Goal: Information Seeking & Learning: Compare options

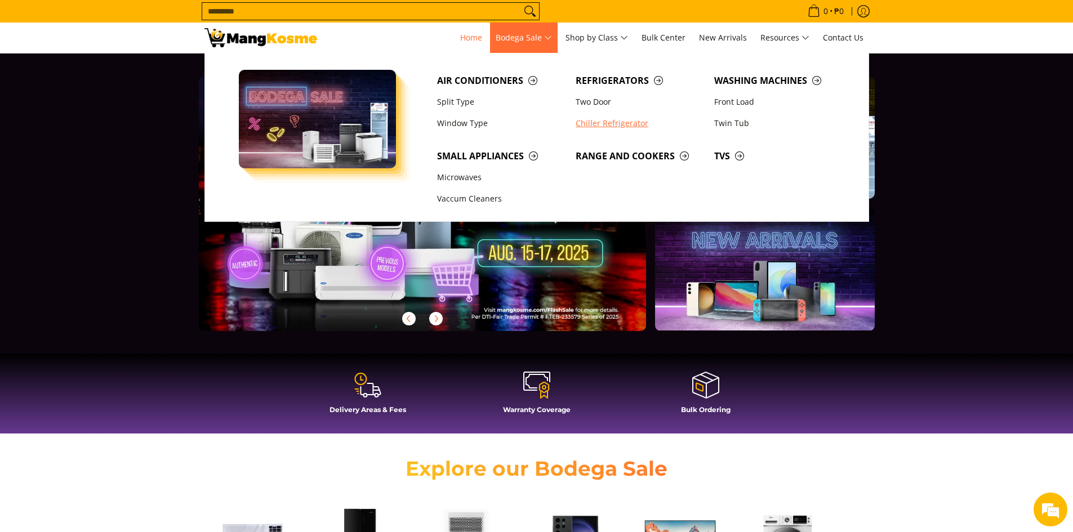
click at [609, 122] on link "Chiller Refrigerator" at bounding box center [639, 123] width 139 height 21
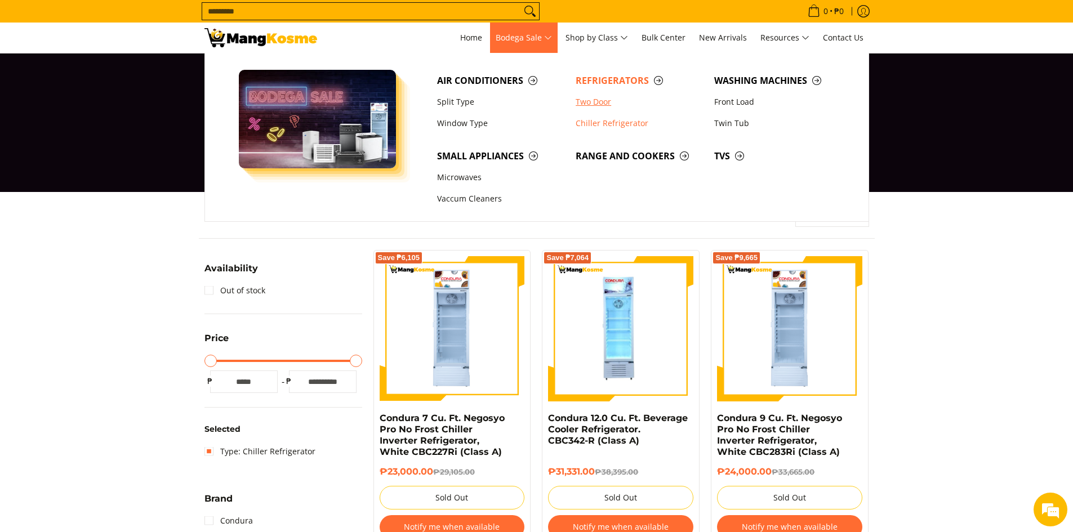
click at [594, 105] on link "Two Door" at bounding box center [639, 101] width 139 height 21
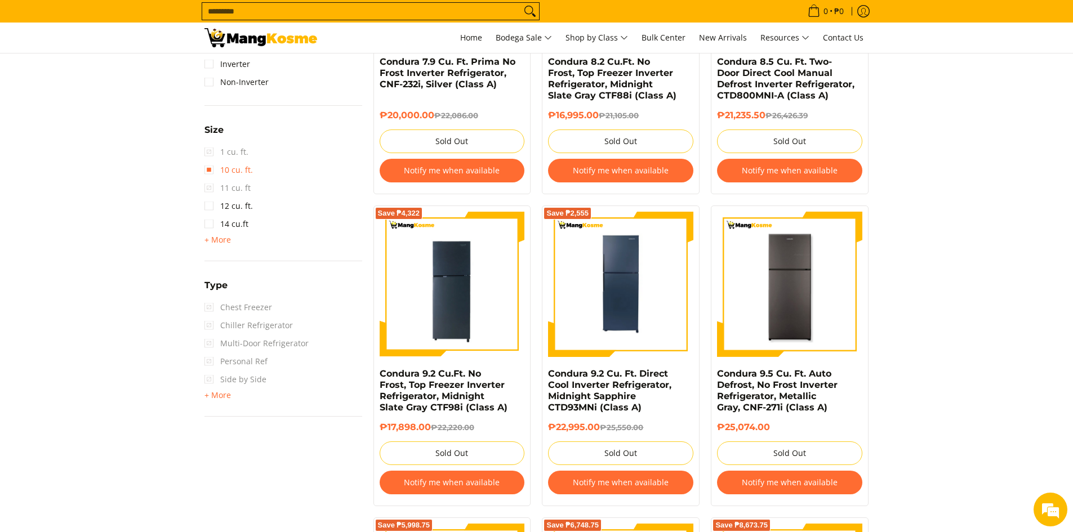
click at [212, 173] on link "10 cu. ft." at bounding box center [228, 170] width 48 height 18
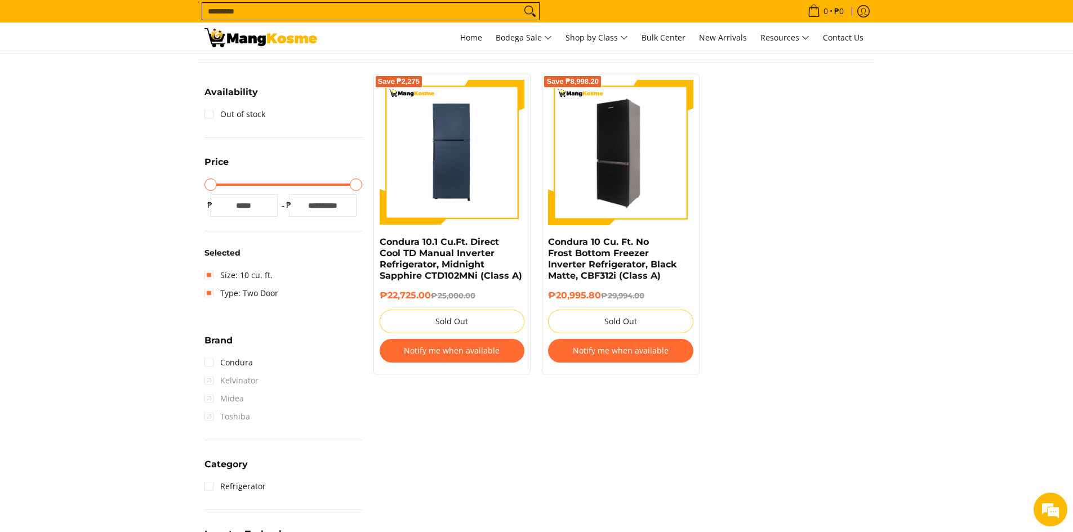
scroll to position [150, 0]
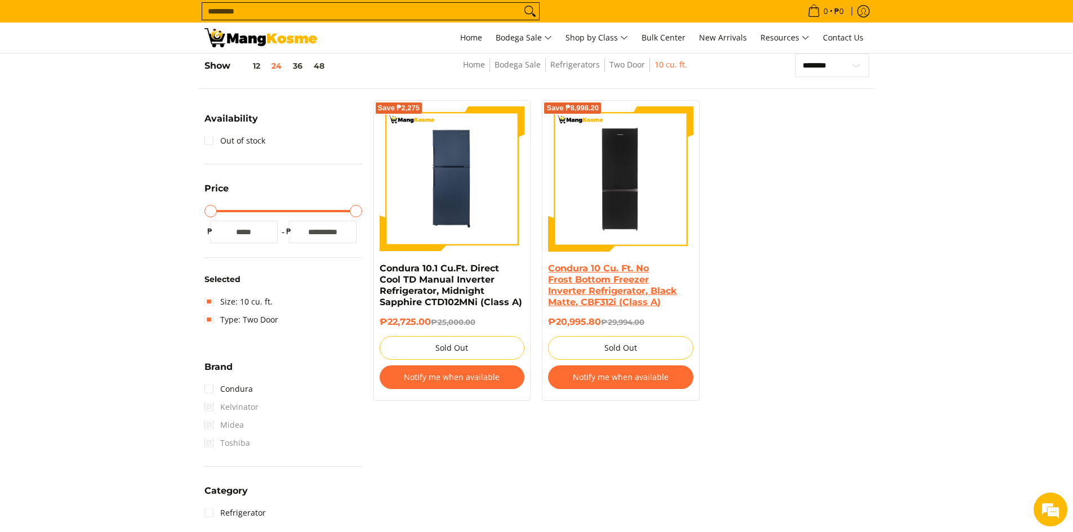
click at [594, 292] on link "Condura 10 Cu. Ft. No Frost Bottom Freezer Inverter Refrigerator, Black Matte, …" at bounding box center [612, 285] width 128 height 44
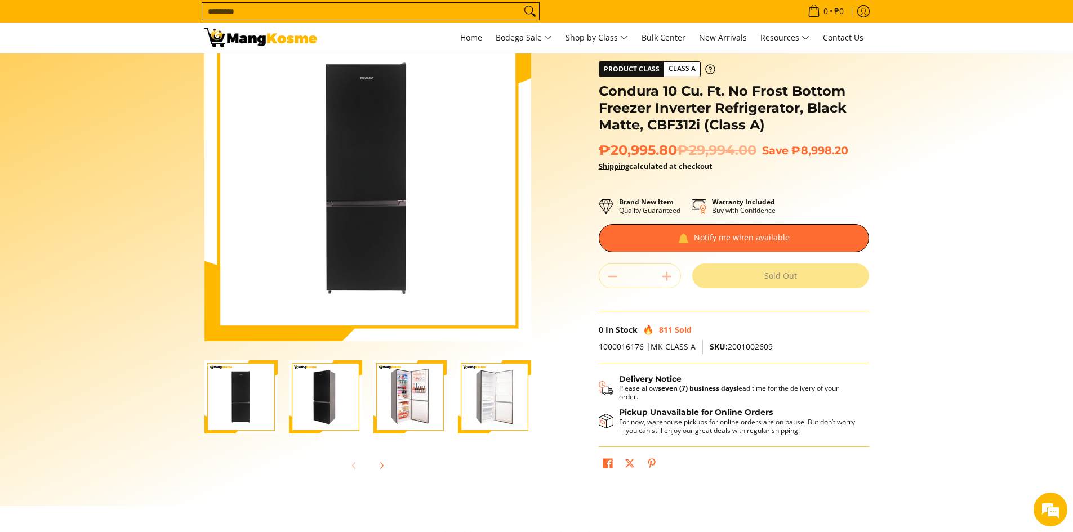
scroll to position [66, 0]
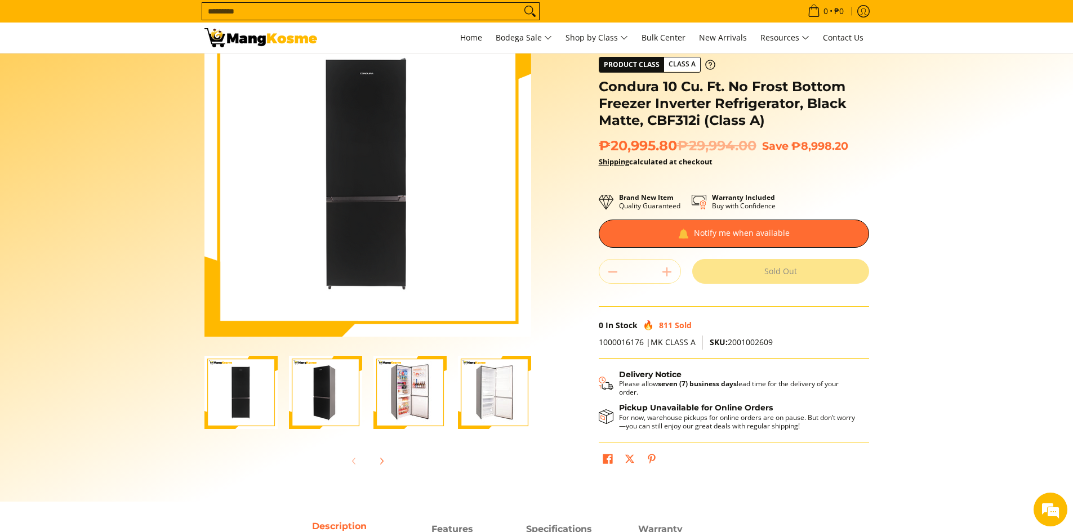
click at [483, 403] on img "Condura 10 Cu. Ft. No Frost Bottom Freezer Inverter Refrigerator, Black Matte, …" at bounding box center [494, 392] width 73 height 73
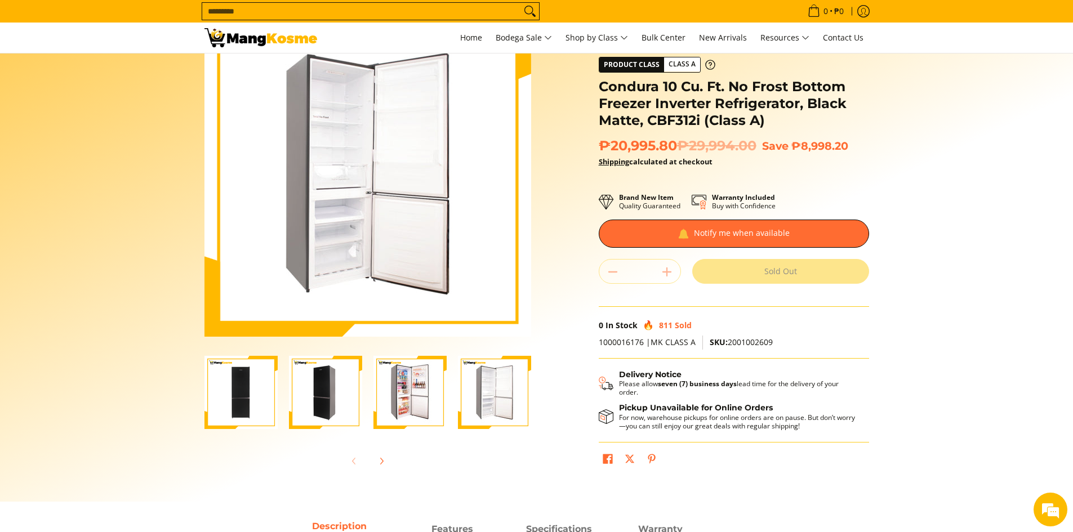
scroll to position [0, 0]
click at [408, 396] on img "Condura 10 Cu. Ft. No Frost Bottom Freezer Inverter Refrigerator, Black Matte, …" at bounding box center [409, 392] width 73 height 73
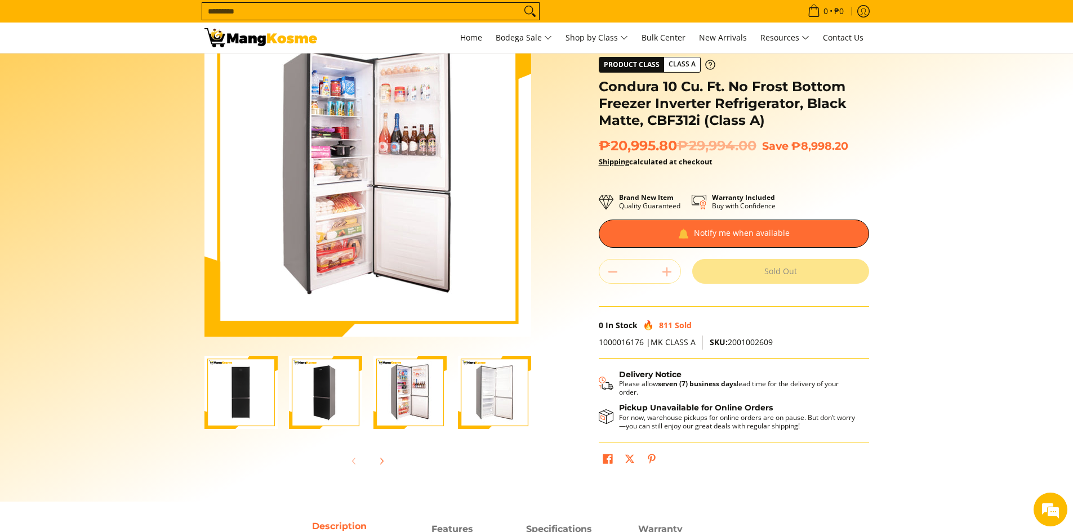
click at [493, 402] on img "Condura 10 Cu. Ft. No Frost Bottom Freezer Inverter Refrigerator, Black Matte, …" at bounding box center [494, 392] width 73 height 73
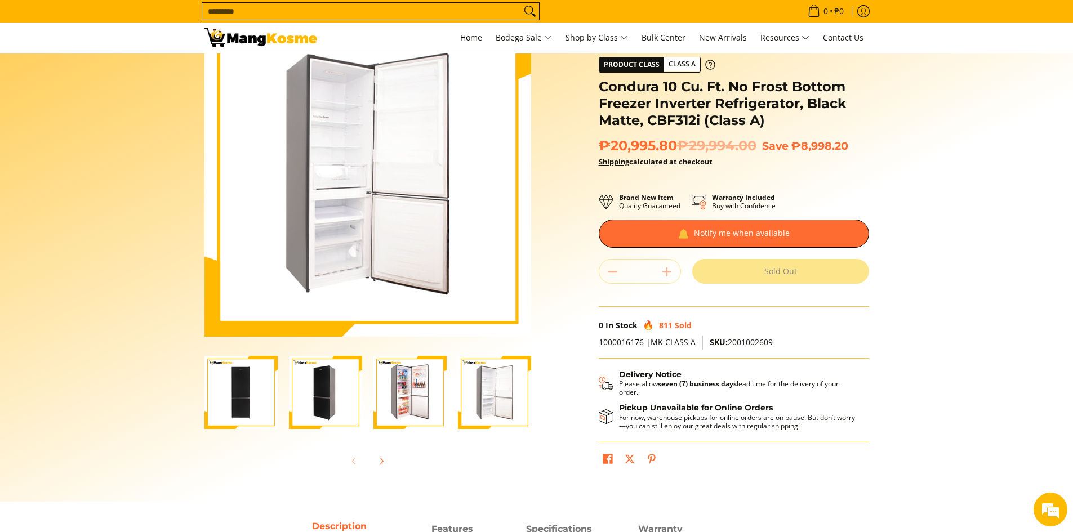
click at [426, 402] on img "Condura 10 Cu. Ft. No Frost Bottom Freezer Inverter Refrigerator, Black Matte, …" at bounding box center [409, 392] width 73 height 73
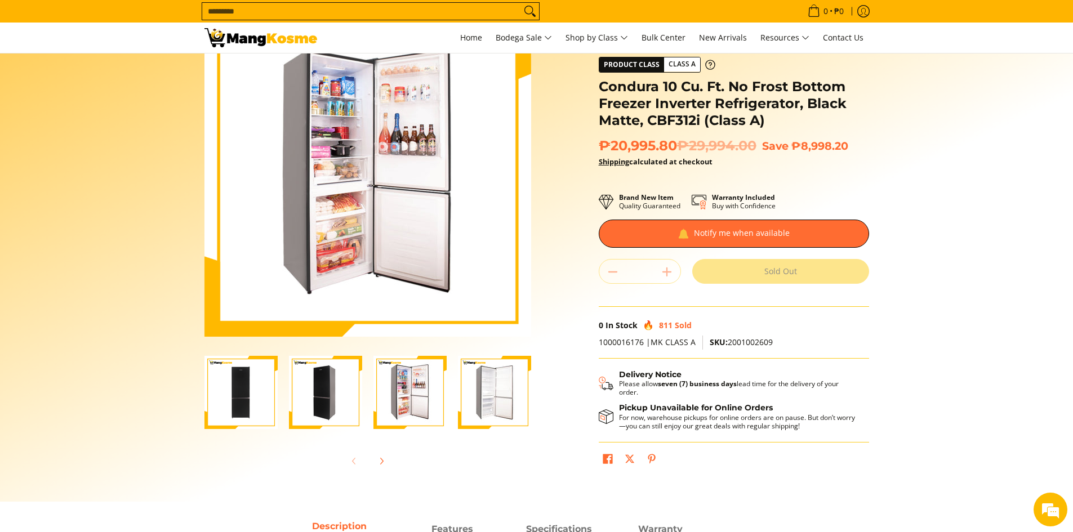
click at [498, 396] on img "Condura 10 Cu. Ft. No Frost Bottom Freezer Inverter Refrigerator, Black Matte, …" at bounding box center [494, 392] width 73 height 73
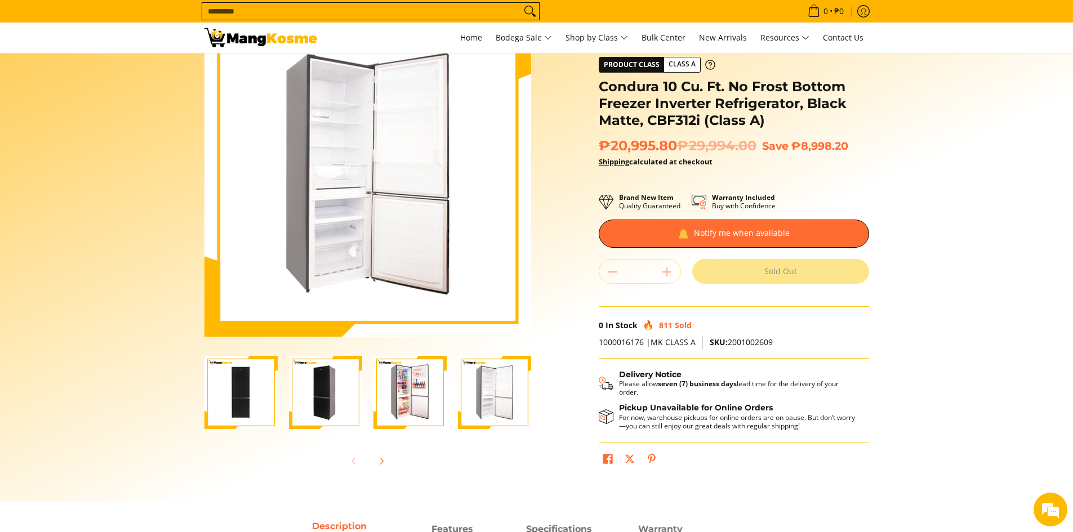
click at [422, 388] on img "Condura 10 Cu. Ft. No Frost Bottom Freezer Inverter Refrigerator, Black Matte, …" at bounding box center [409, 392] width 73 height 73
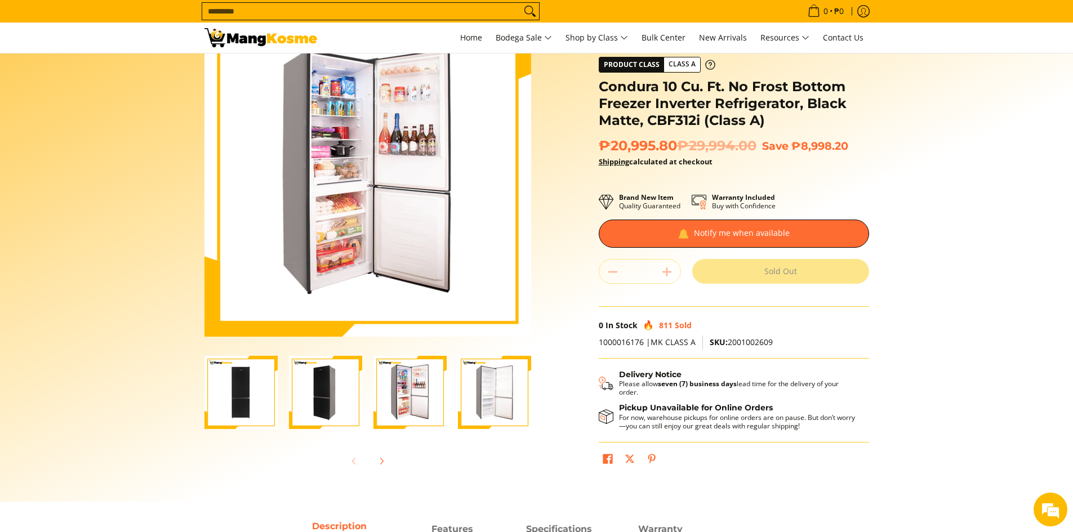
click at [478, 386] on img "Condura 10 Cu. Ft. No Frost Bottom Freezer Inverter Refrigerator, Black Matte, …" at bounding box center [494, 392] width 73 height 73
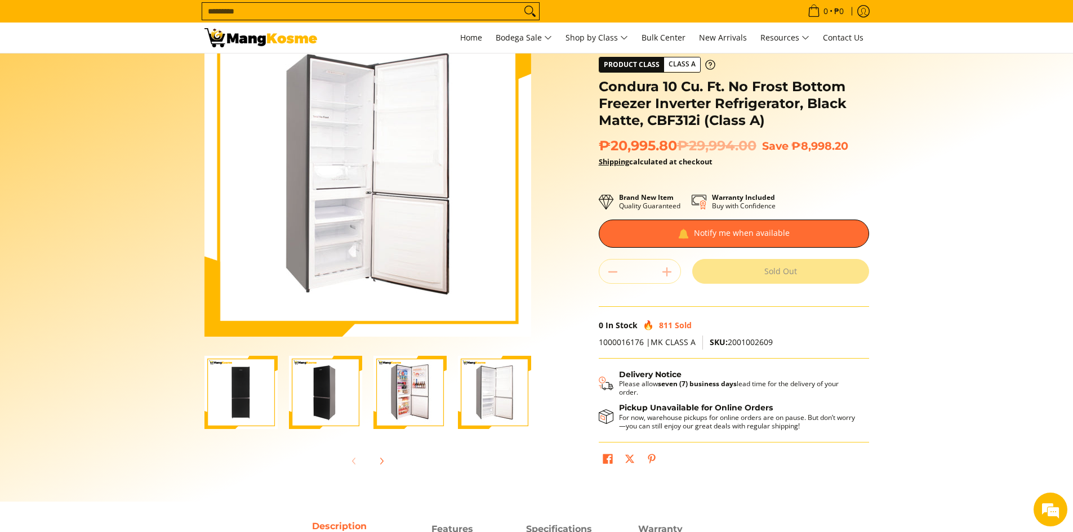
click at [406, 382] on img "Condura 10 Cu. Ft. No Frost Bottom Freezer Inverter Refrigerator, Black Matte, …" at bounding box center [409, 392] width 73 height 73
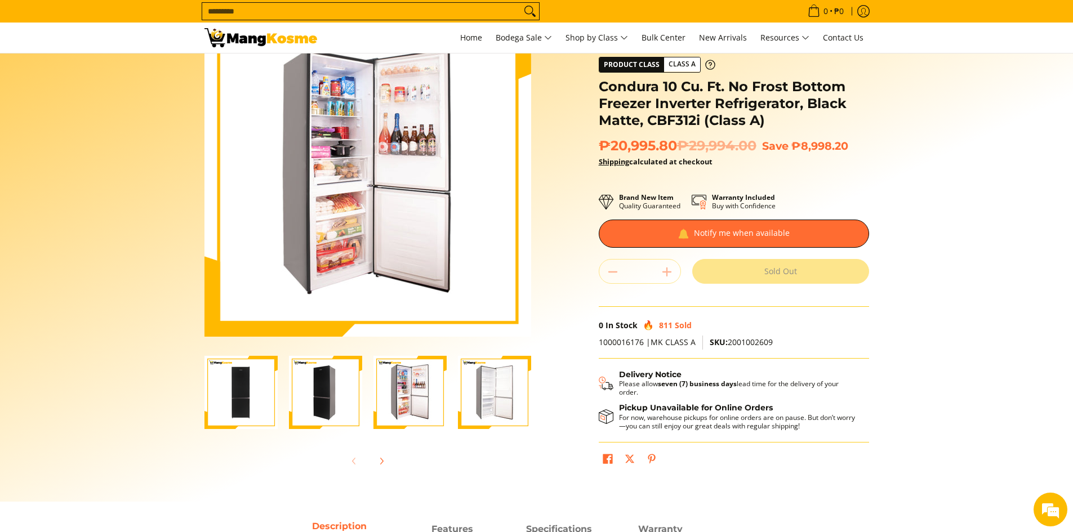
click at [493, 377] on img "Condura 10 Cu. Ft. No Frost Bottom Freezer Inverter Refrigerator, Black Matte, …" at bounding box center [494, 392] width 73 height 73
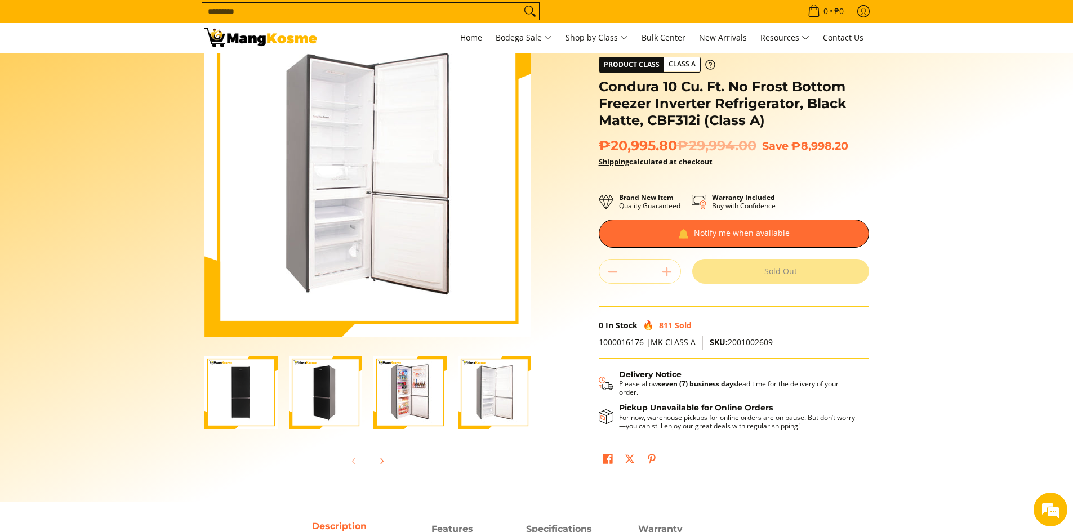
click at [420, 384] on img "Condura 10 Cu. Ft. No Frost Bottom Freezer Inverter Refrigerator, Black Matte, …" at bounding box center [409, 392] width 73 height 73
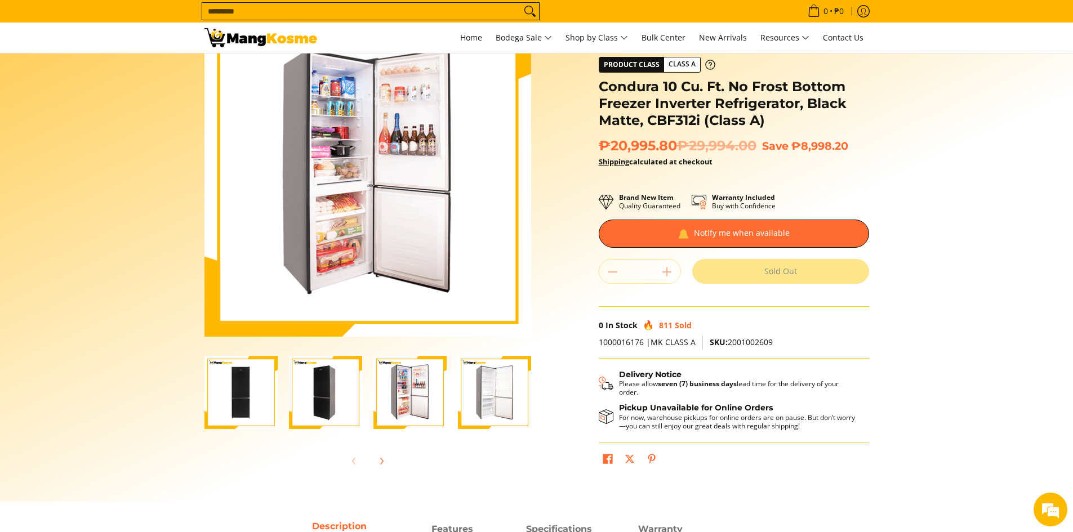
click at [487, 381] on img "Condura 10 Cu. Ft. No Frost Bottom Freezer Inverter Refrigerator, Black Matte, …" at bounding box center [494, 392] width 73 height 73
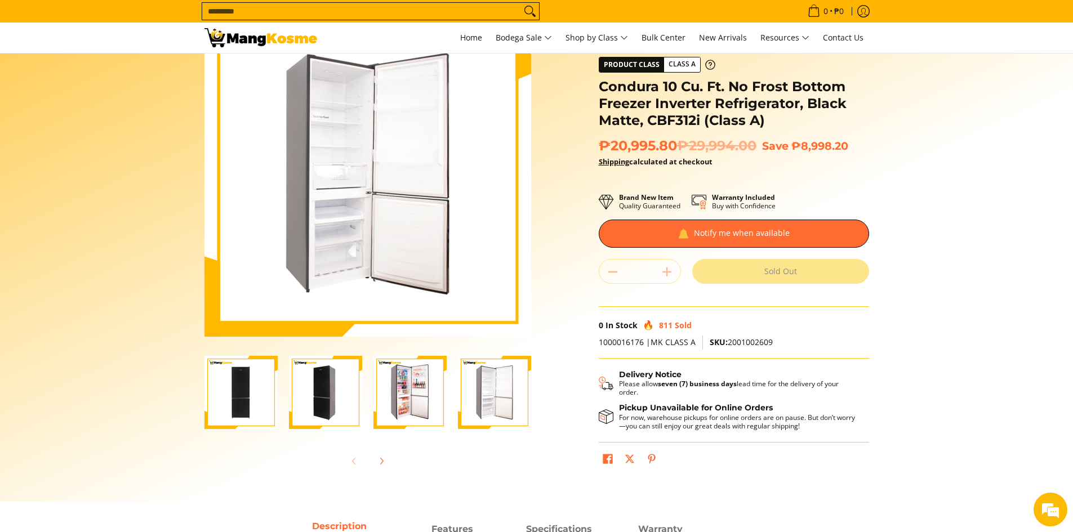
click at [424, 389] on img "Condura 10 Cu. Ft. No Frost Bottom Freezer Inverter Refrigerator, Black Matte, …" at bounding box center [409, 392] width 73 height 73
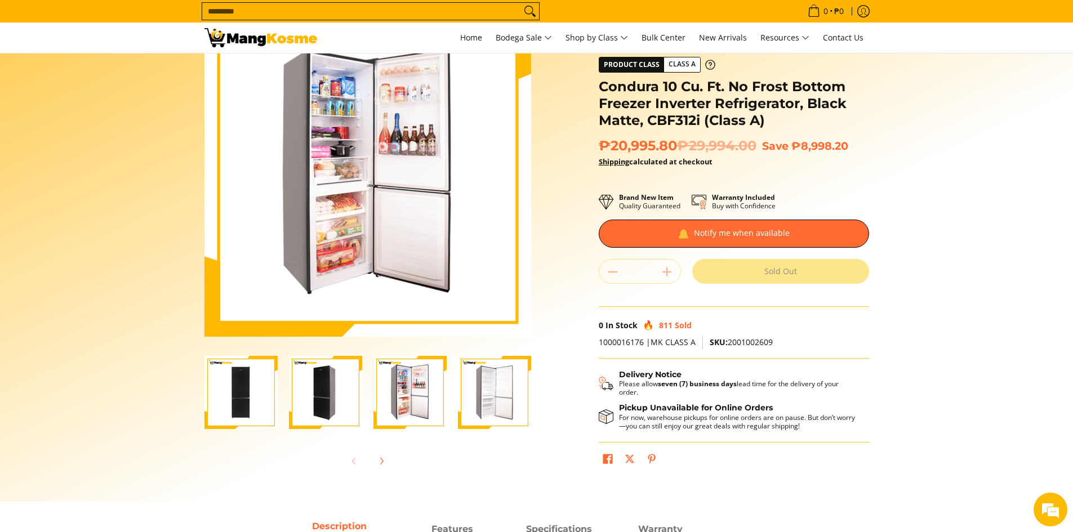
click at [319, 393] on img "Condura 10 Cu. Ft. No Frost Bottom Freezer Inverter Refrigerator, Black Matte, …" at bounding box center [325, 392] width 73 height 73
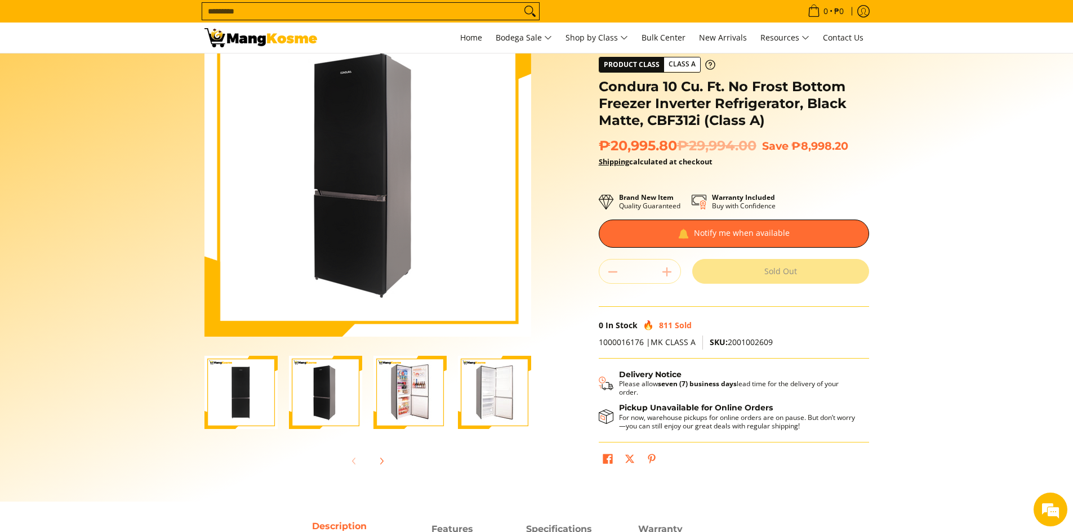
click at [234, 393] on img "Condura 10 Cu. Ft. No Frost Bottom Freezer Inverter Refrigerator, Black Matte, …" at bounding box center [240, 392] width 73 height 73
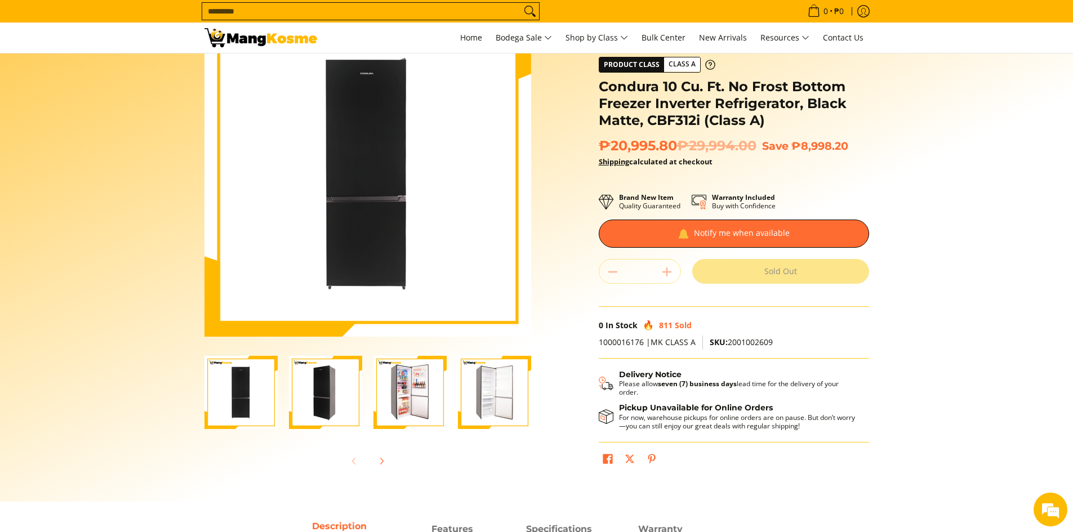
click at [321, 393] on img "Condura 10 Cu. Ft. No Frost Bottom Freezer Inverter Refrigerator, Black Matte, …" at bounding box center [325, 392] width 73 height 73
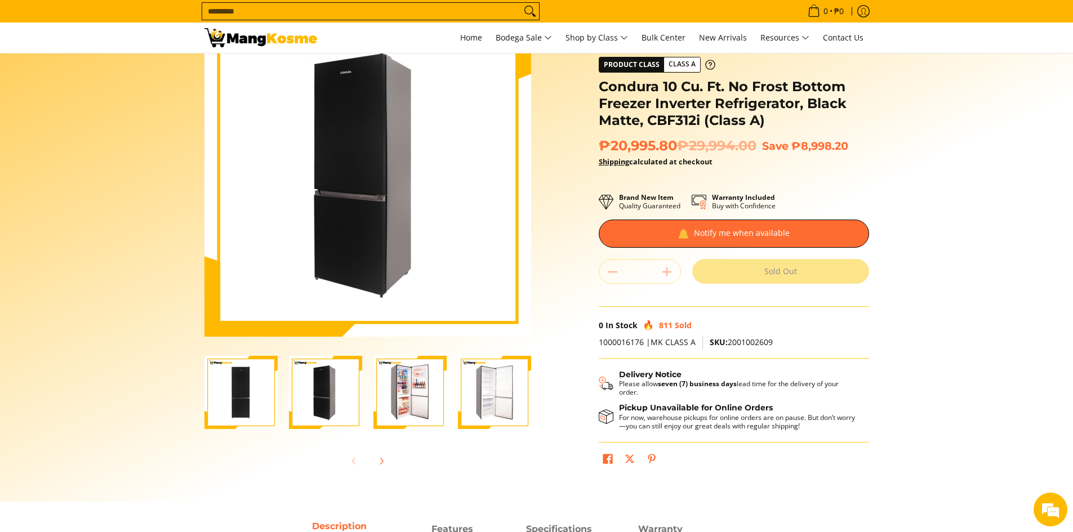
click at [393, 397] on img "Condura 10 Cu. Ft. No Frost Bottom Freezer Inverter Refrigerator, Black Matte, …" at bounding box center [409, 392] width 73 height 73
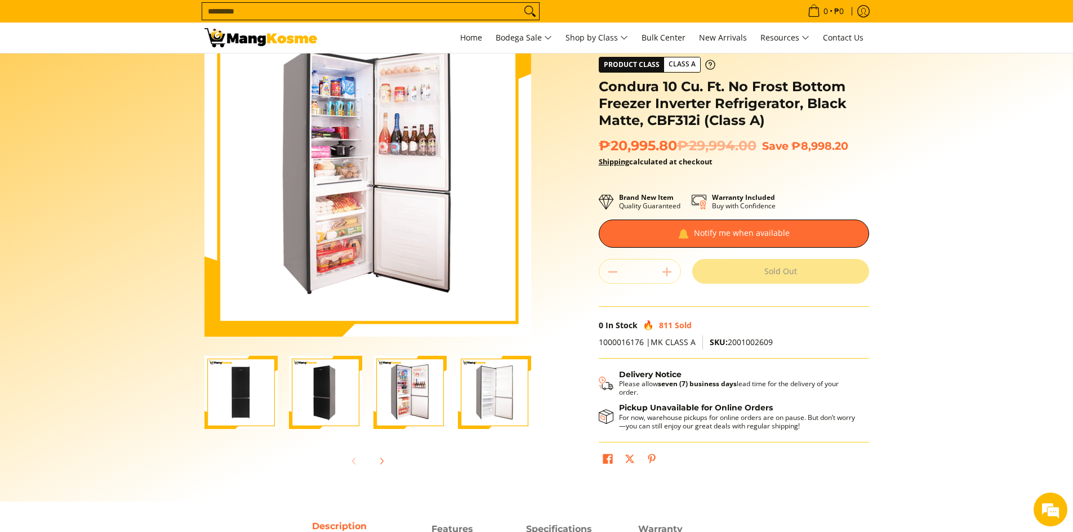
click at [472, 390] on img "Condura 10 Cu. Ft. No Frost Bottom Freezer Inverter Refrigerator, Black Matte, …" at bounding box center [494, 392] width 73 height 73
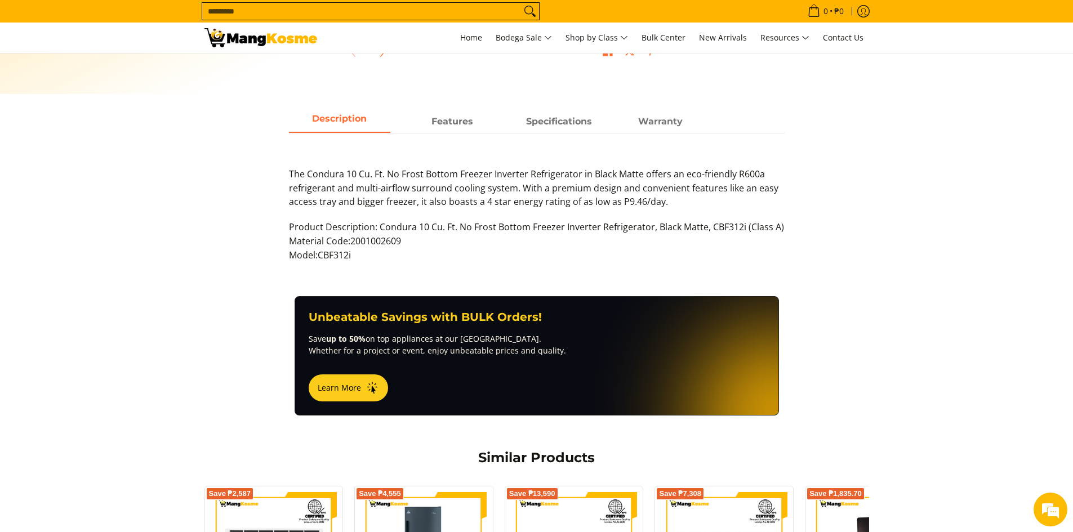
scroll to position [451, 0]
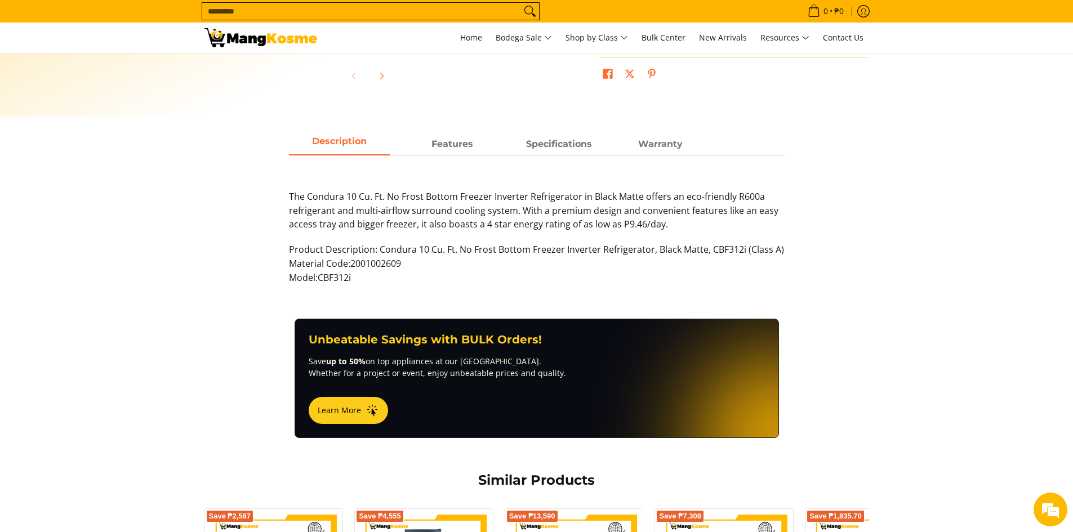
click at [567, 133] on div "Description Features Specifications Warranty" at bounding box center [537, 143] width 496 height 21
click at [568, 144] on span "Specifications" at bounding box center [559, 141] width 66 height 11
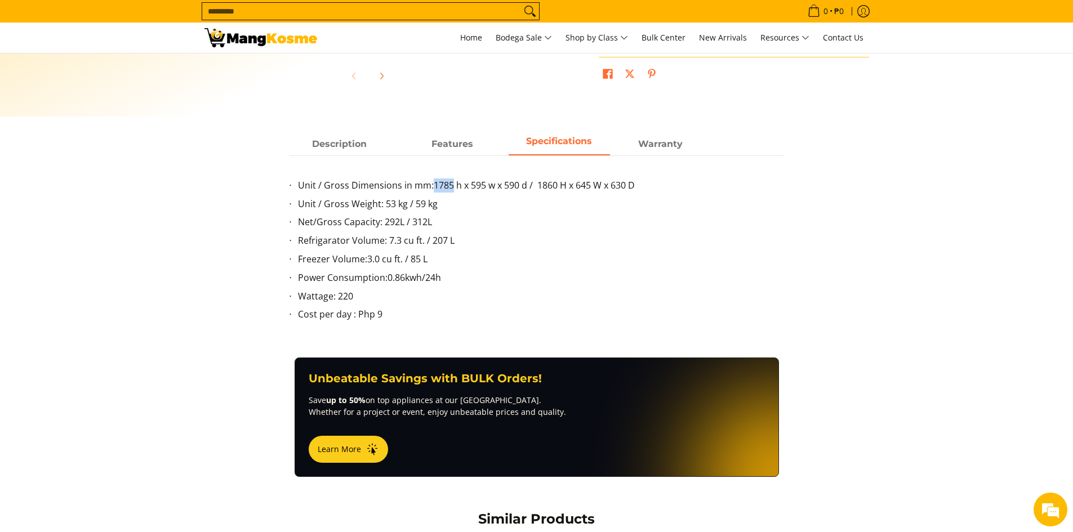
drag, startPoint x: 434, startPoint y: 186, endPoint x: 452, endPoint y: 188, distance: 18.7
click at [452, 188] on li "Unit / Gross Dimensions in mm: 1785 h x 595 w x 590 d / 1860 H x 645 W x 630 D" at bounding box center [541, 188] width 487 height 19
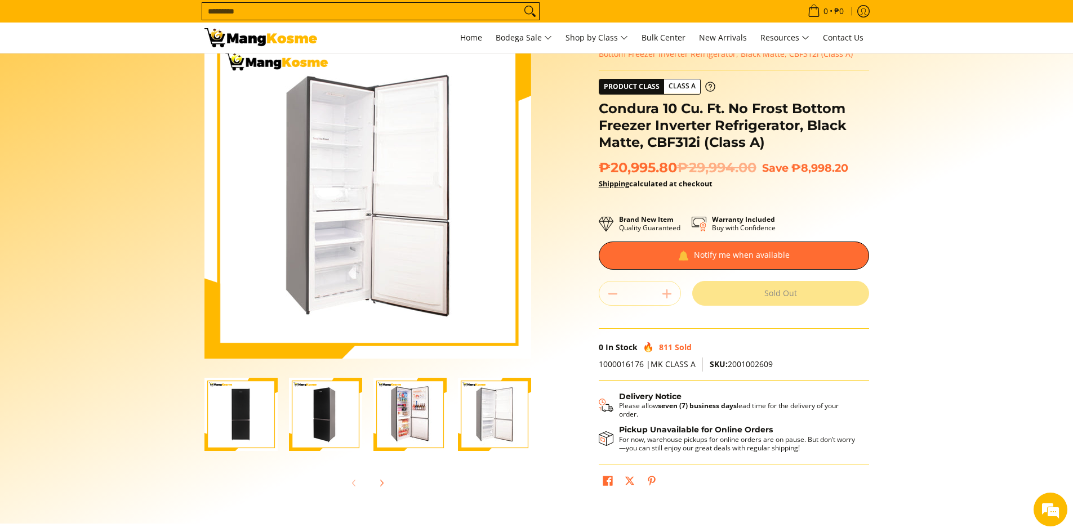
scroll to position [0, 0]
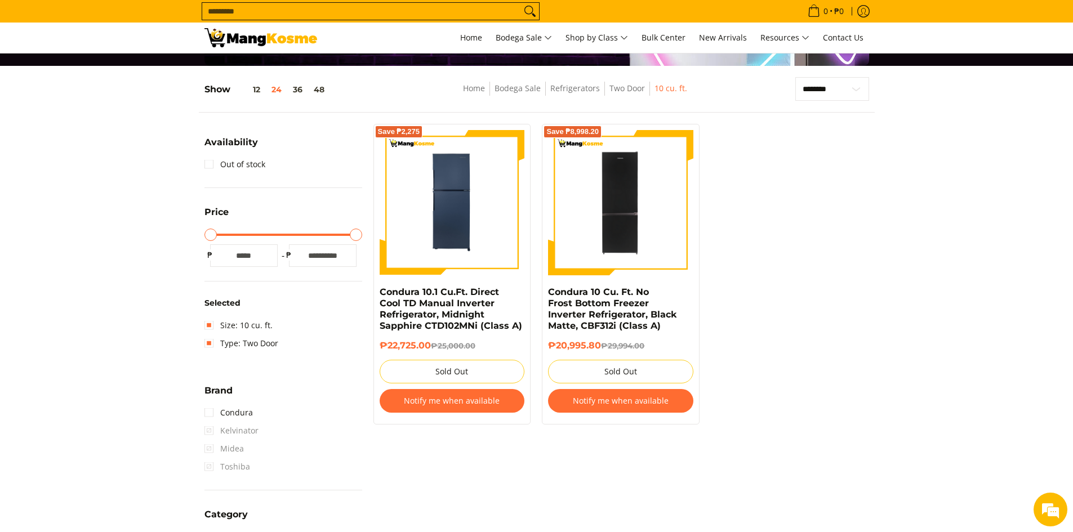
scroll to position [118, 0]
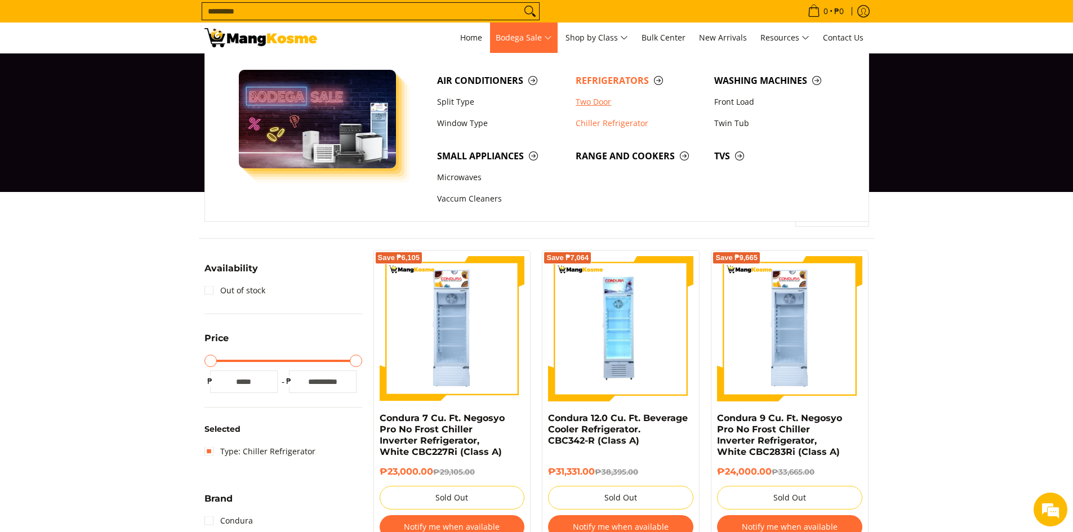
click at [602, 100] on link "Two Door" at bounding box center [639, 101] width 139 height 21
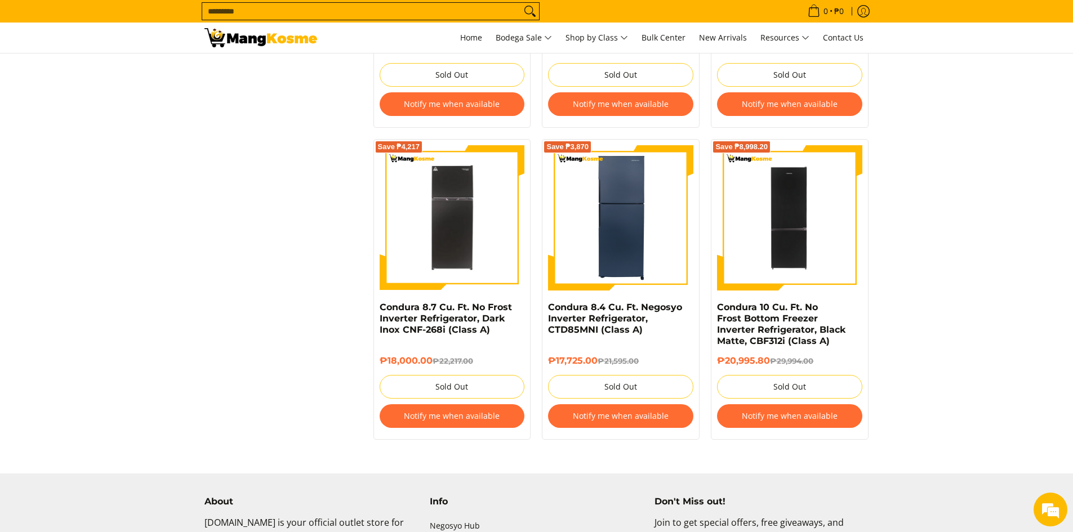
scroll to position [2022, 0]
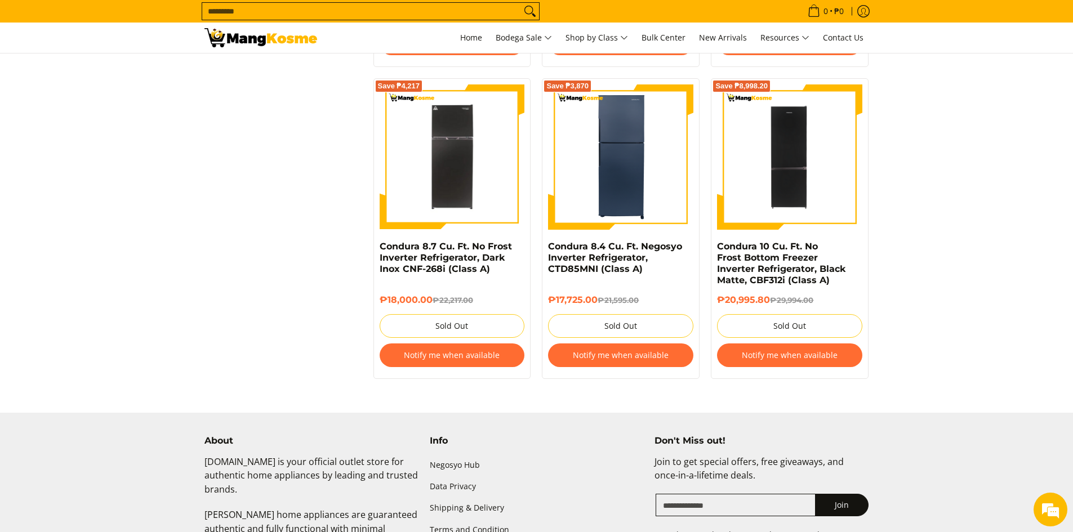
click at [1054, 440] on div "About Mangkosme.com is your official outlet store for authentic home appliances…" at bounding box center [536, 540] width 1073 height 254
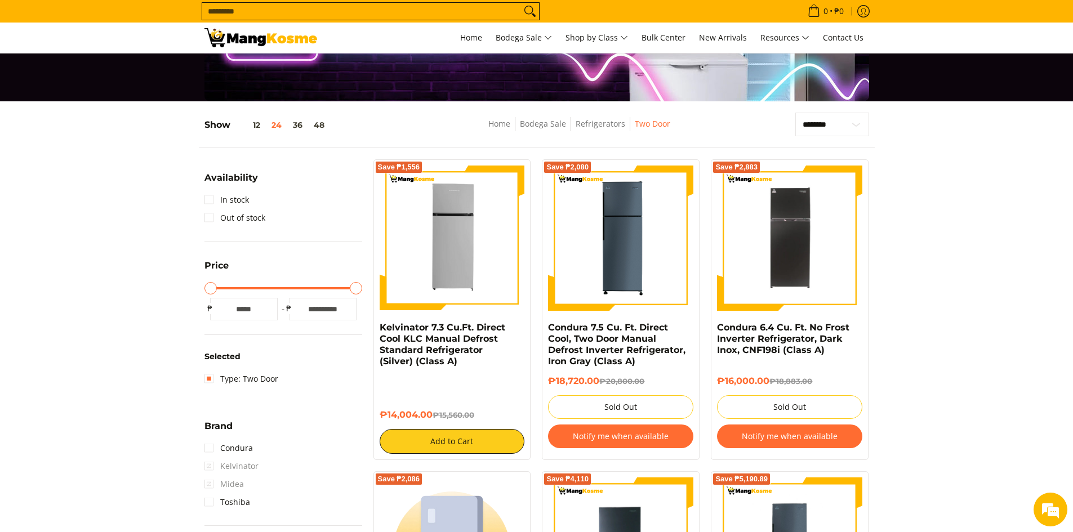
scroll to position [0, 0]
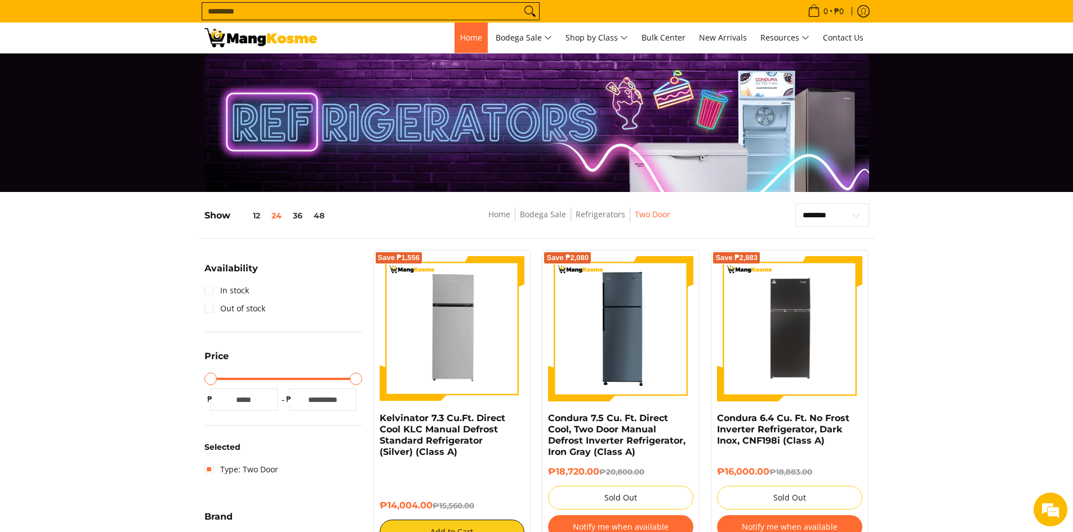
click at [460, 32] on span "Home" at bounding box center [471, 37] width 22 height 11
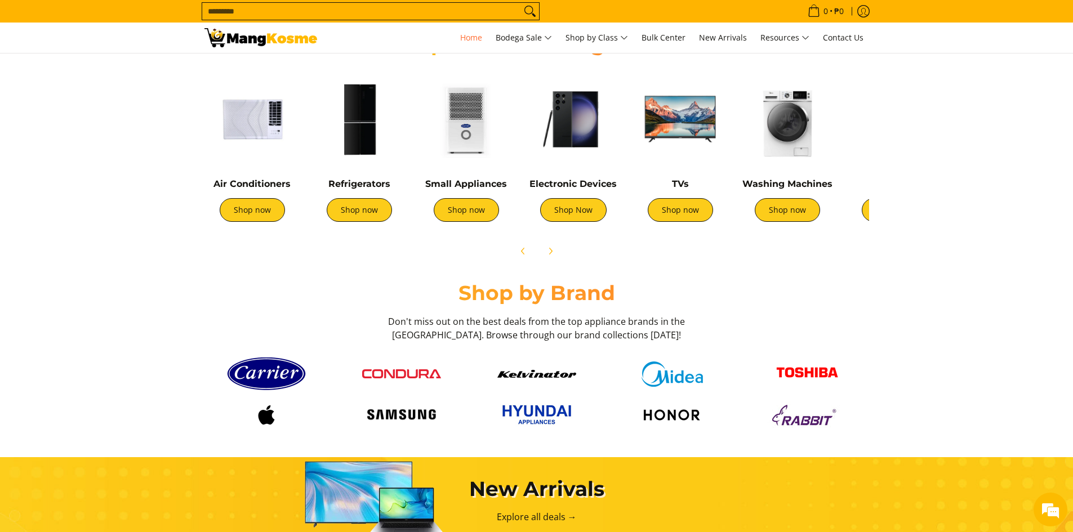
scroll to position [366, 0]
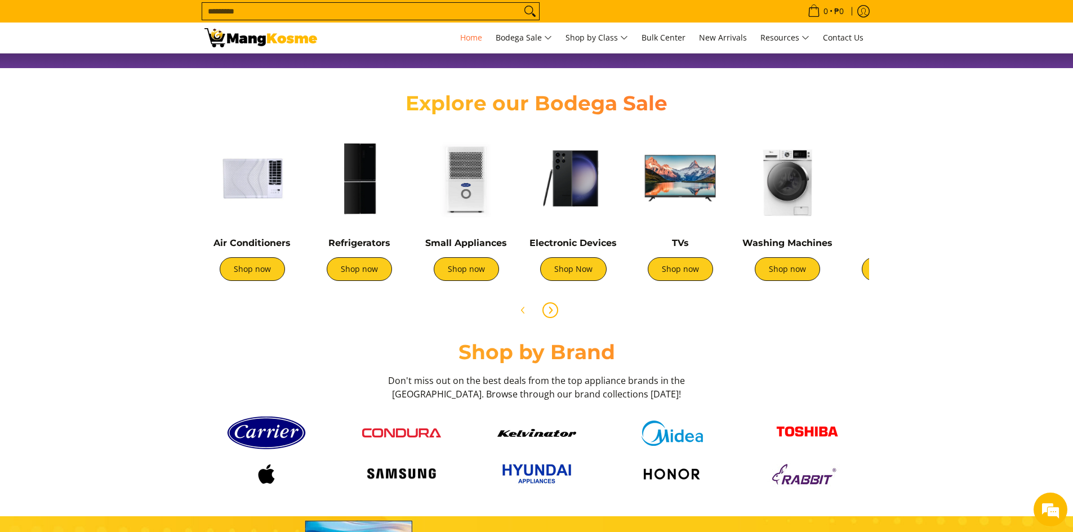
click at [553, 309] on icon "Next" at bounding box center [550, 310] width 9 height 9
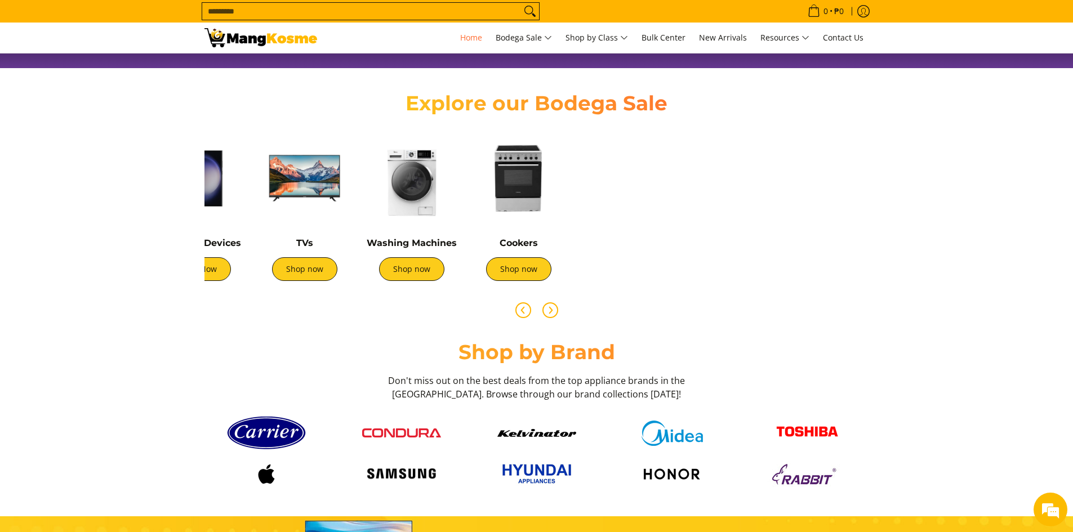
scroll to position [0, 448]
click at [423, 243] on link "Washing Machines" at bounding box center [412, 243] width 90 height 11
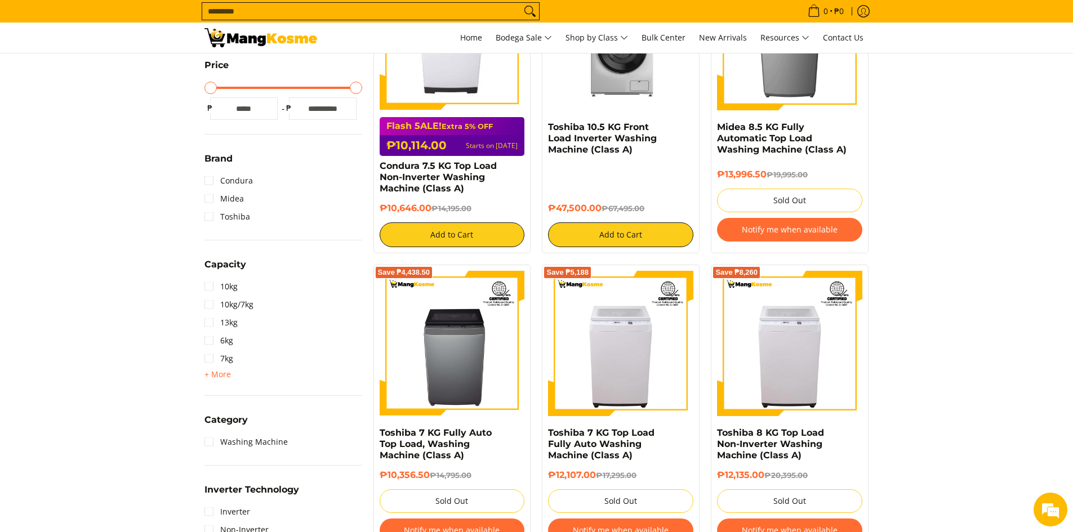
scroll to position [308, 0]
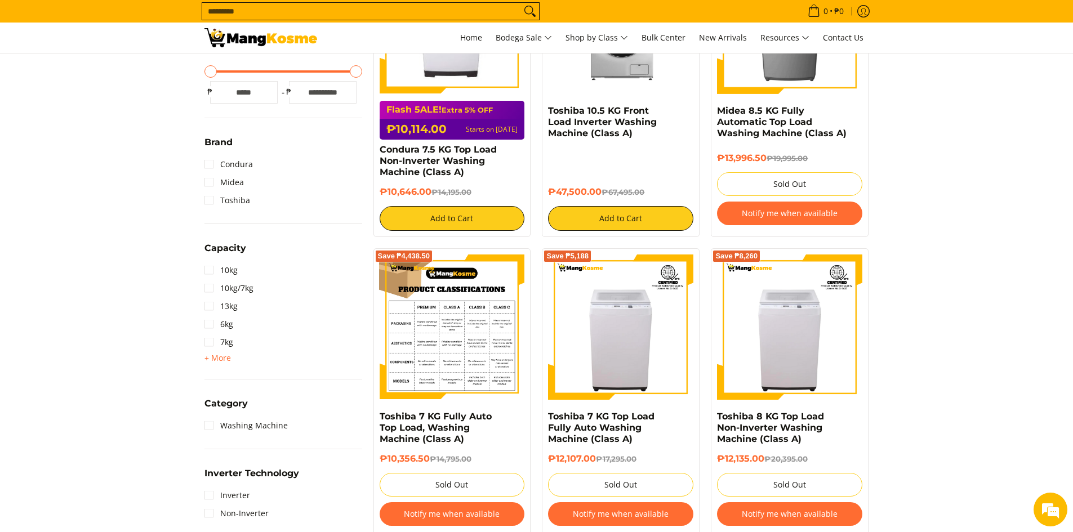
click at [434, 339] on img at bounding box center [452, 327] width 145 height 145
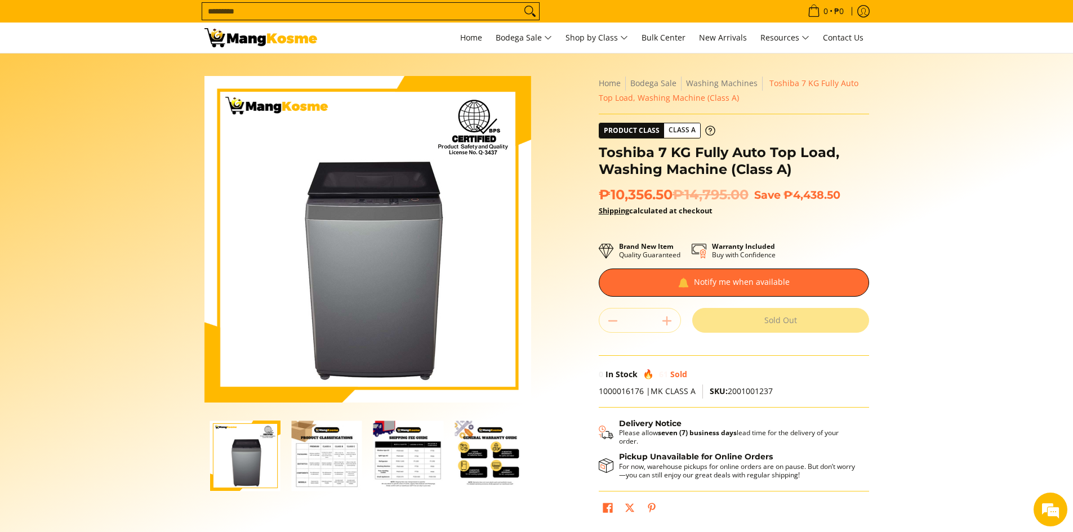
click at [316, 460] on img "Toshiba 7 KG Fully Auto Top Load, Washing Machine (Class A)-2" at bounding box center [327, 456] width 70 height 70
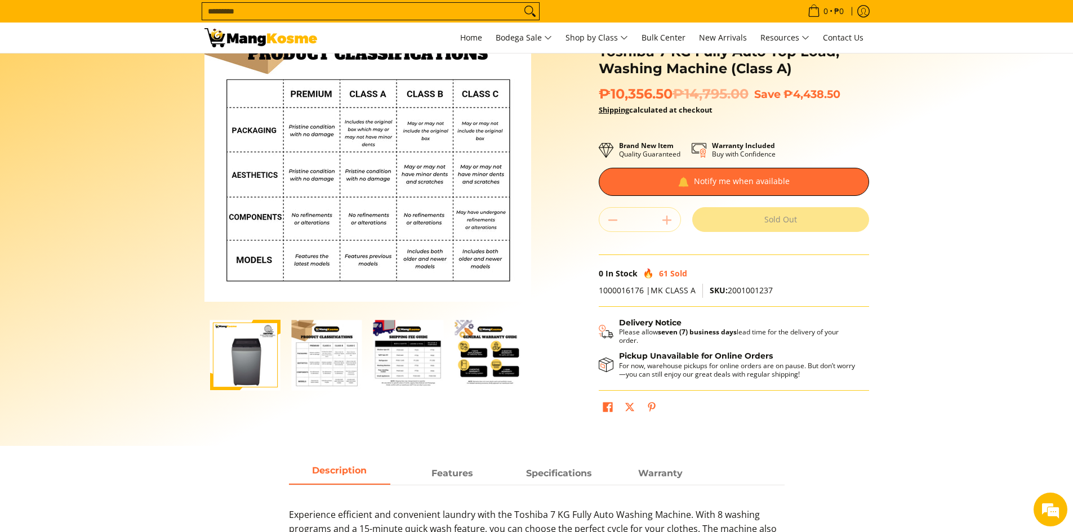
scroll to position [97, 0]
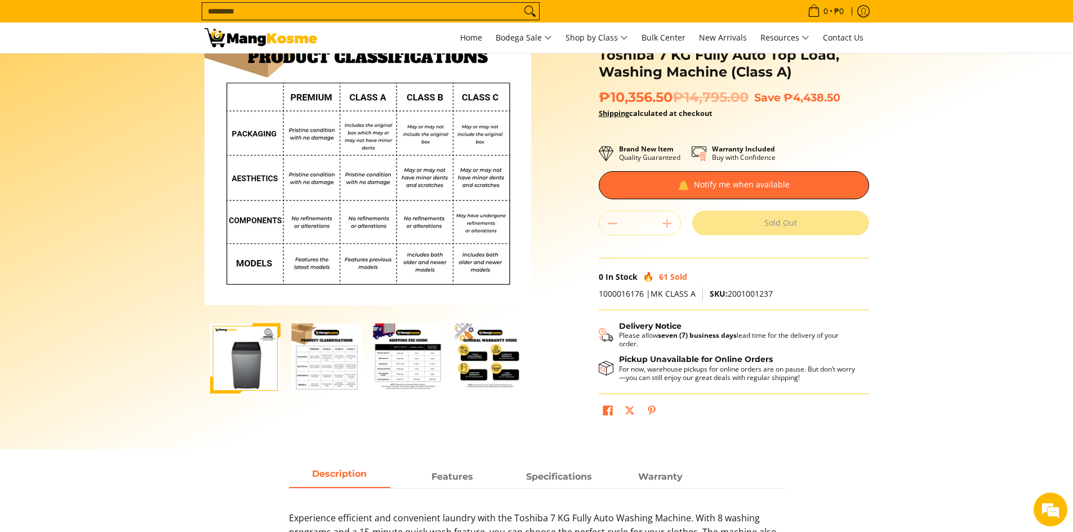
click at [244, 348] on img "Toshiba 7 KG Fully Auto Top Load, Washing Machine (Class A)-1" at bounding box center [245, 358] width 70 height 70
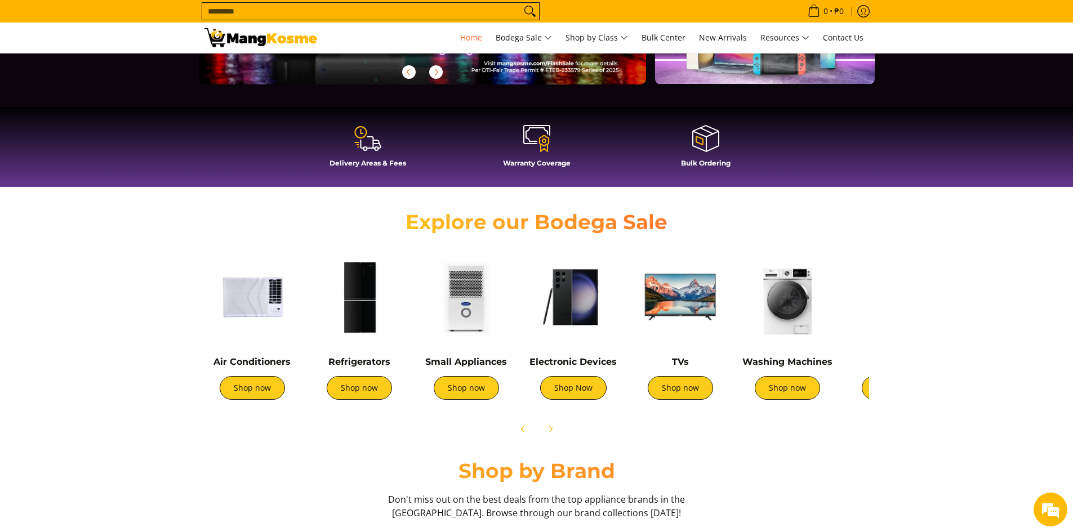
scroll to position [264, 0]
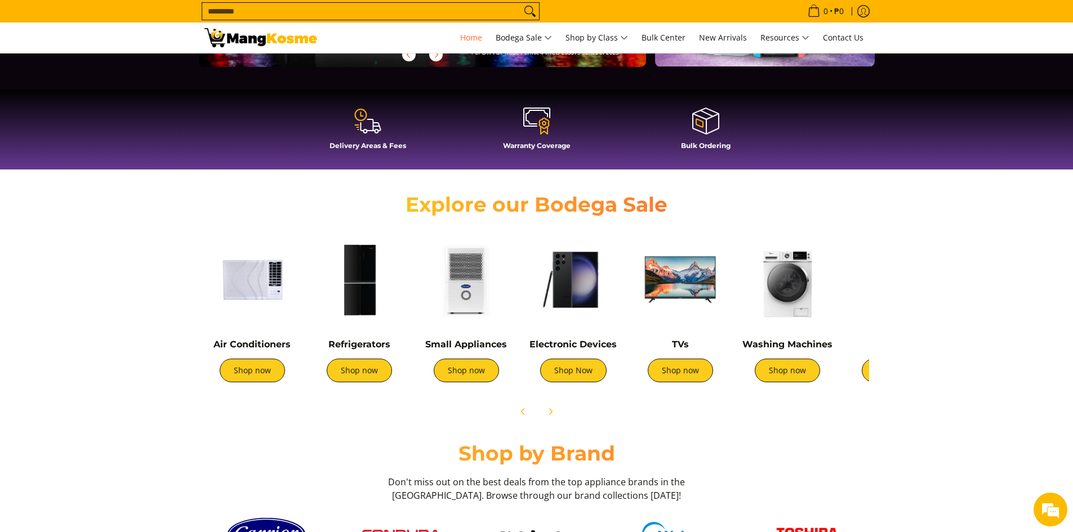
click at [700, 291] on img at bounding box center [681, 280] width 96 height 96
